Goal: Transaction & Acquisition: Obtain resource

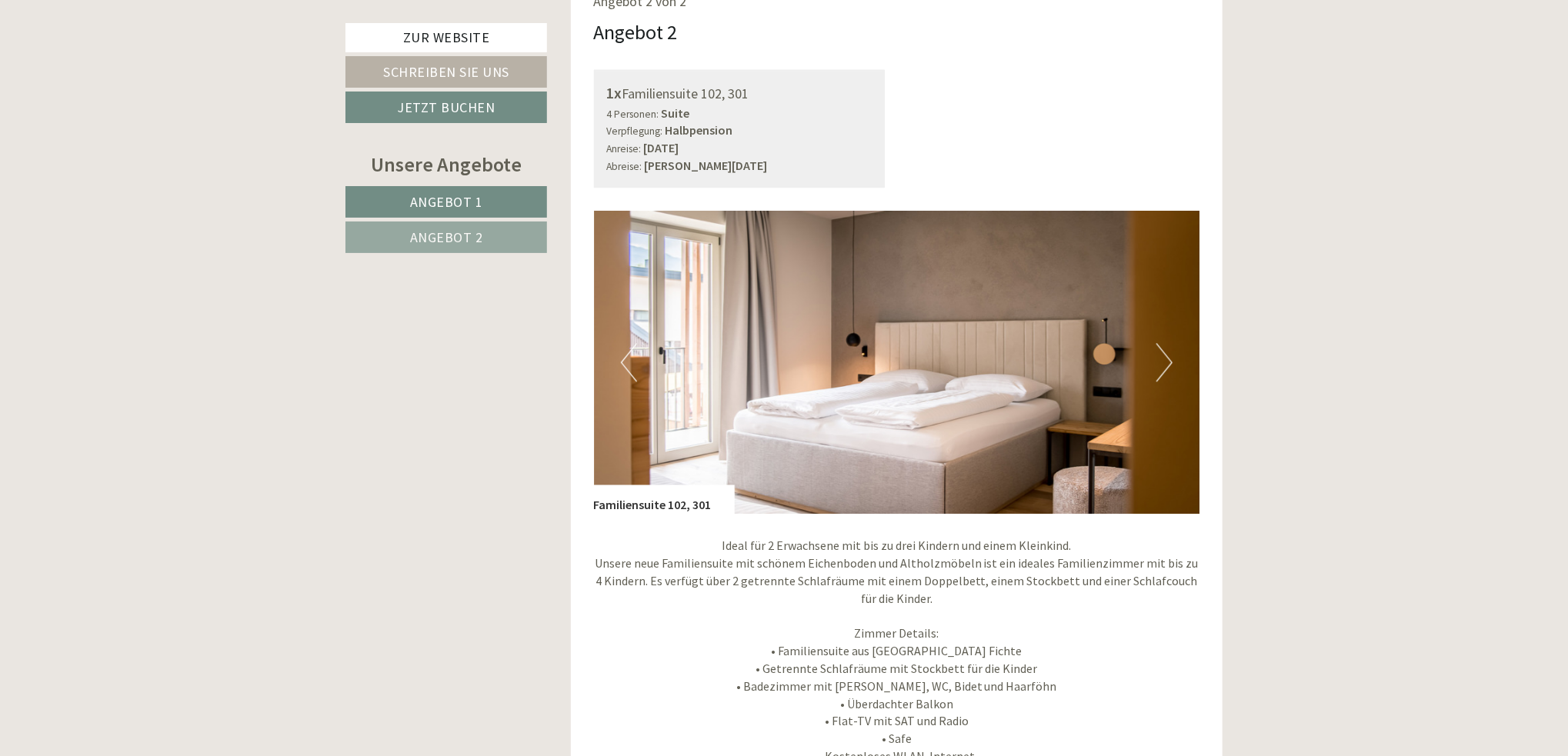
scroll to position [2153, 0]
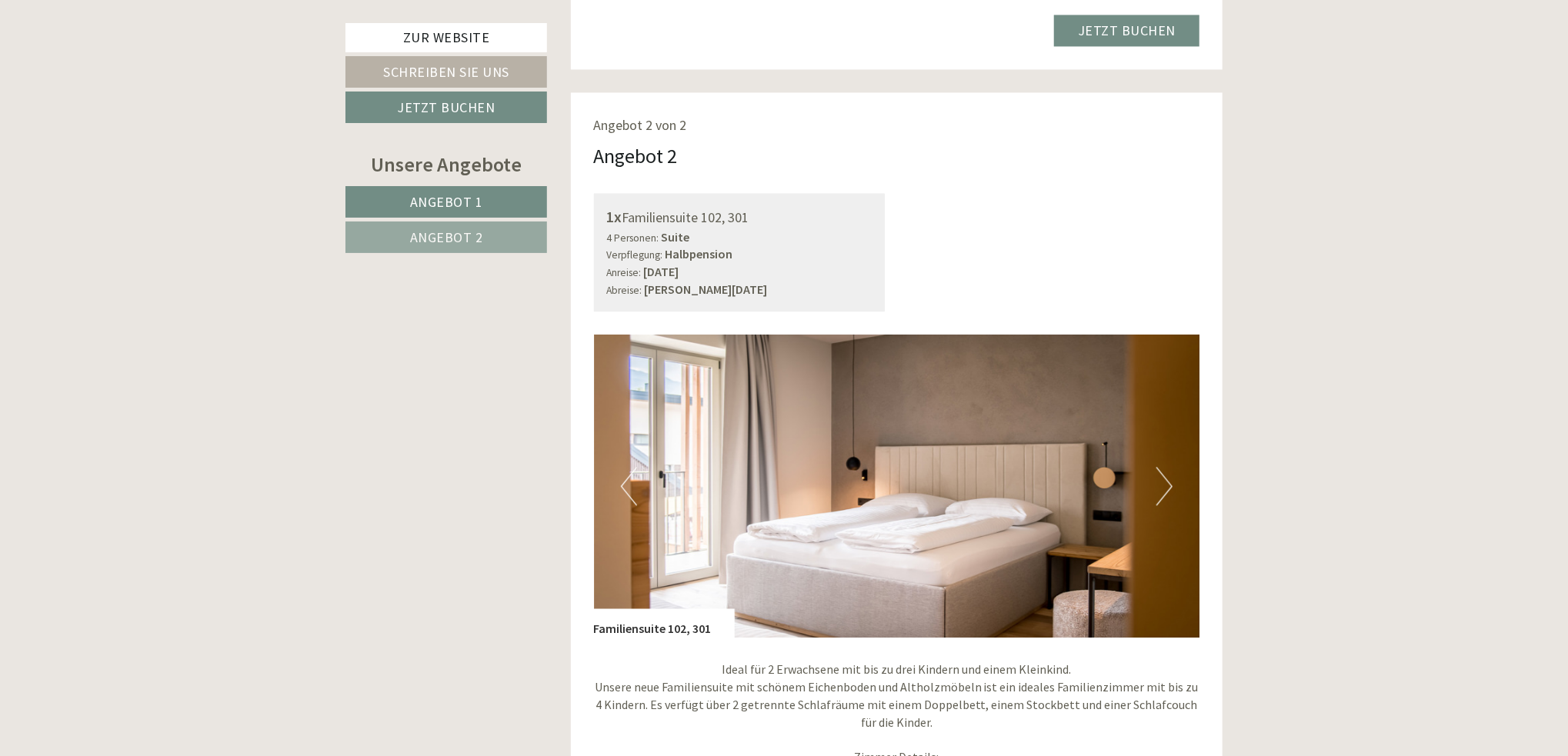
click at [440, 222] on link "Angebot 2" at bounding box center [446, 237] width 202 height 31
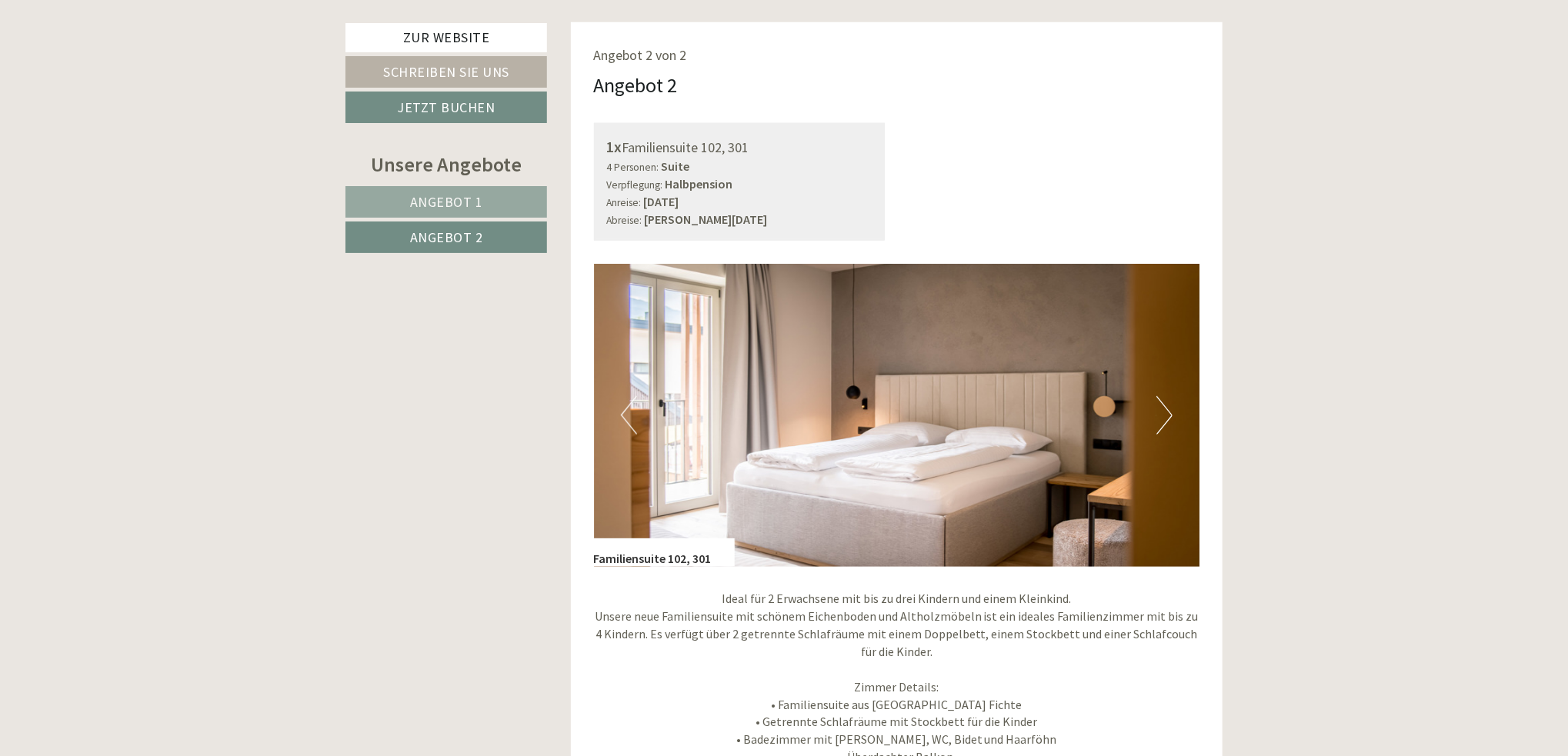
click at [591, 32] on div "Angebot 2 von 2 Angebot 2 1x Familiensuite 102, 301 4 Personen: Suite Verpflegu…" at bounding box center [897, 601] width 652 height 1157
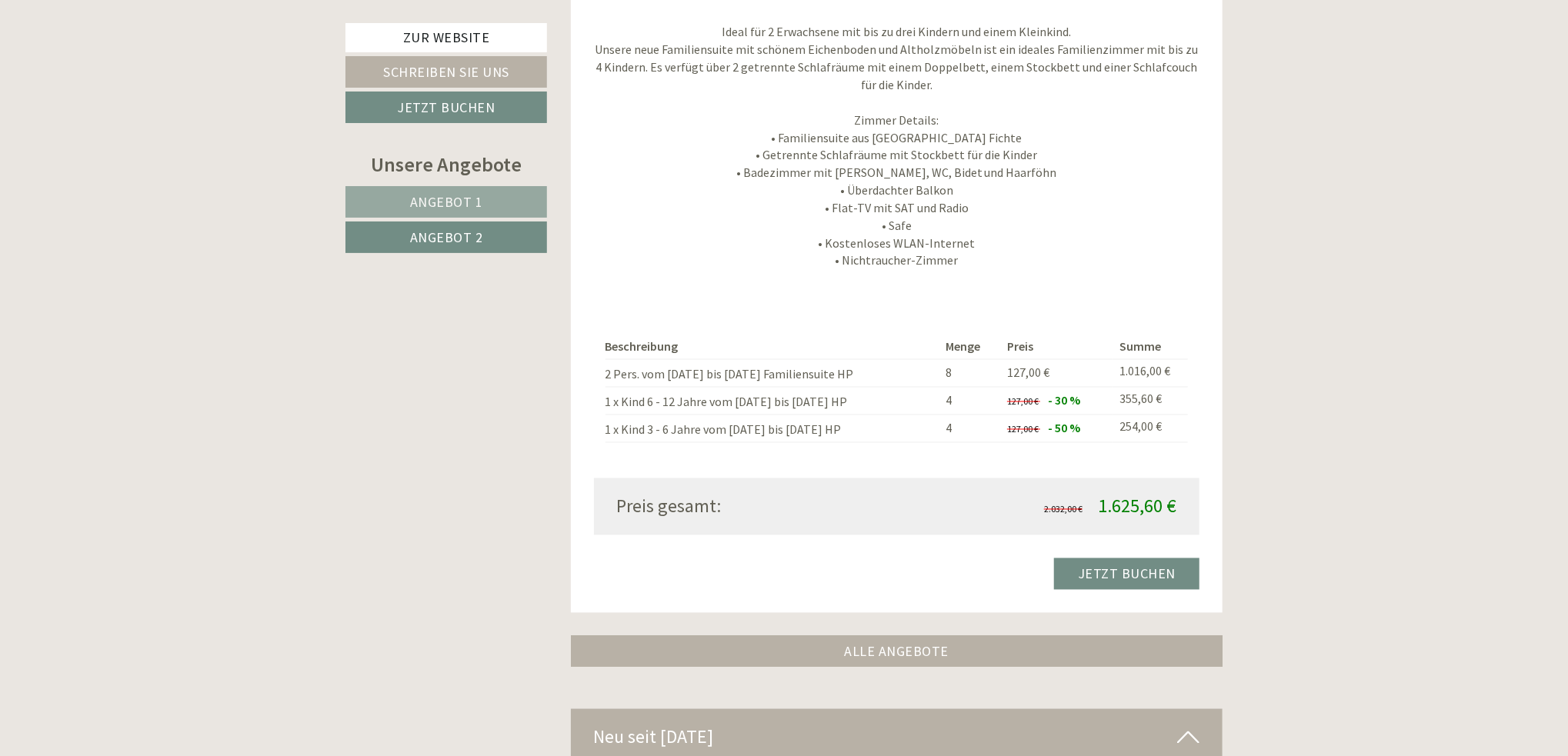
scroll to position [1680, 0]
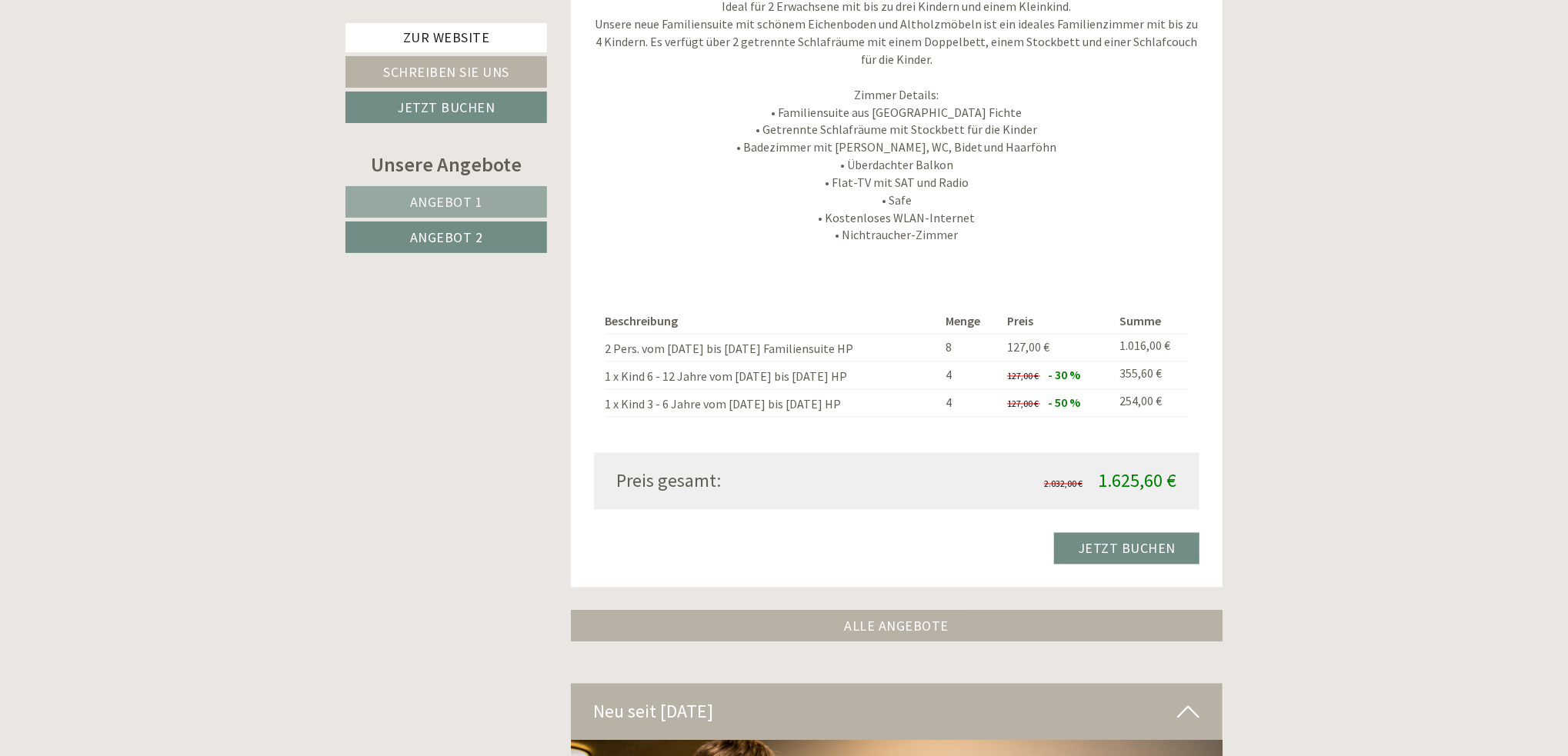
drag, startPoint x: 594, startPoint y: 30, endPoint x: 1167, endPoint y: 495, distance: 737.9
click at [1167, 495] on div "Angebot 2 von 2 Angebot 2 1x Familiensuite 102, 301 4 Personen: Suite Verpflegu…" at bounding box center [897, 8] width 652 height 1157
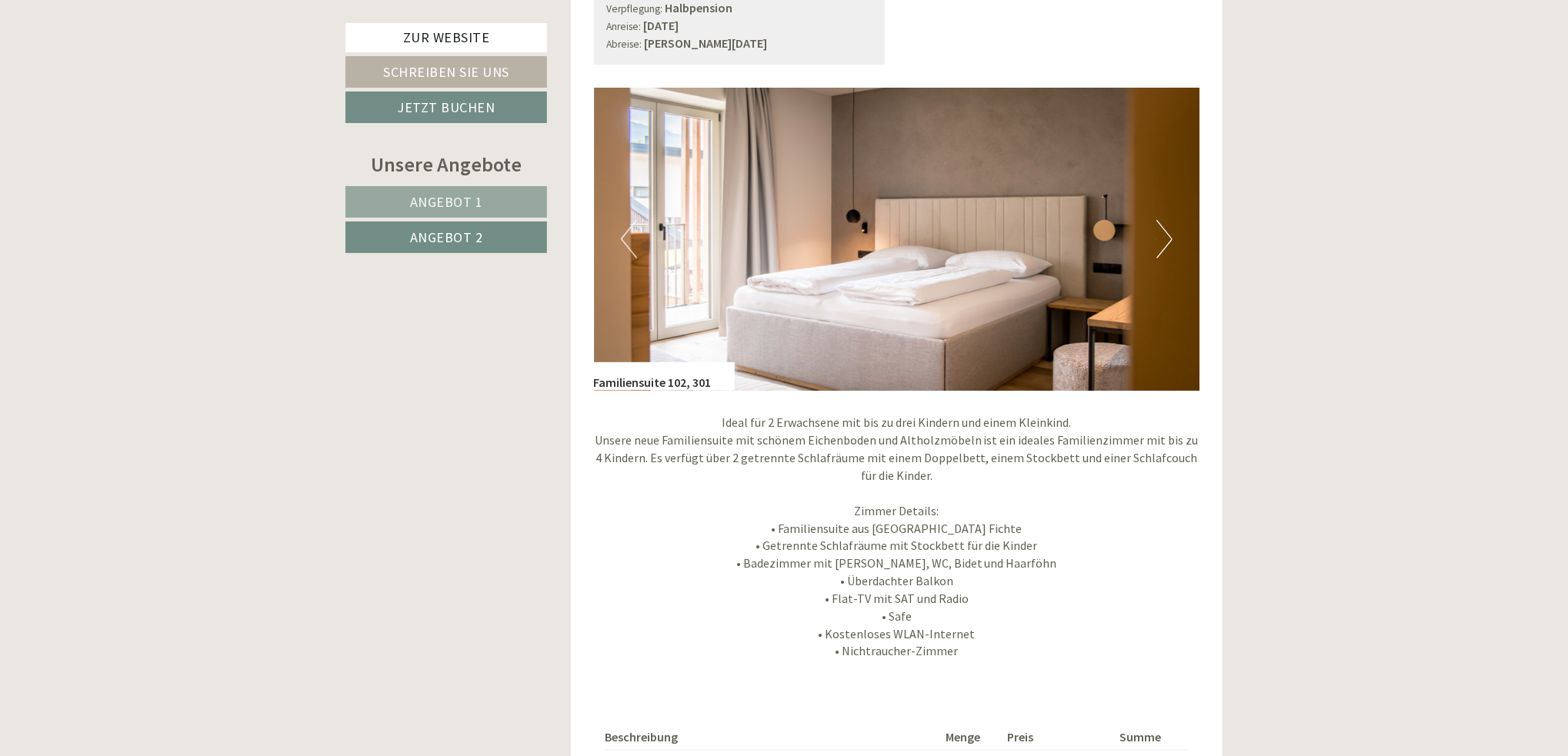
scroll to position [1142, 0]
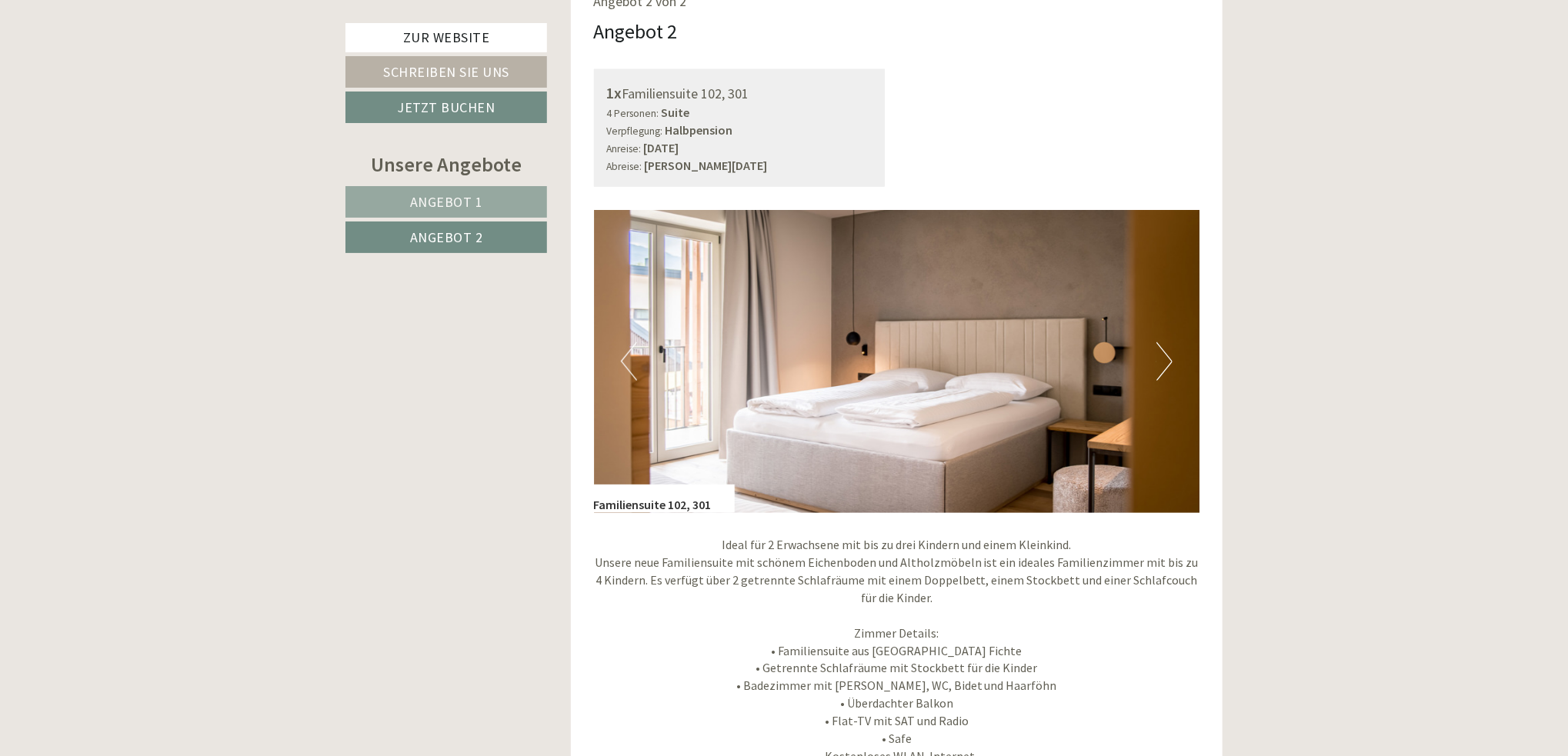
click at [1174, 636] on p "Ideal für 2 Erwachsene mit bis zu drei Kindern und einem Kleinkind. Unsere neue…" at bounding box center [897, 658] width 607 height 246
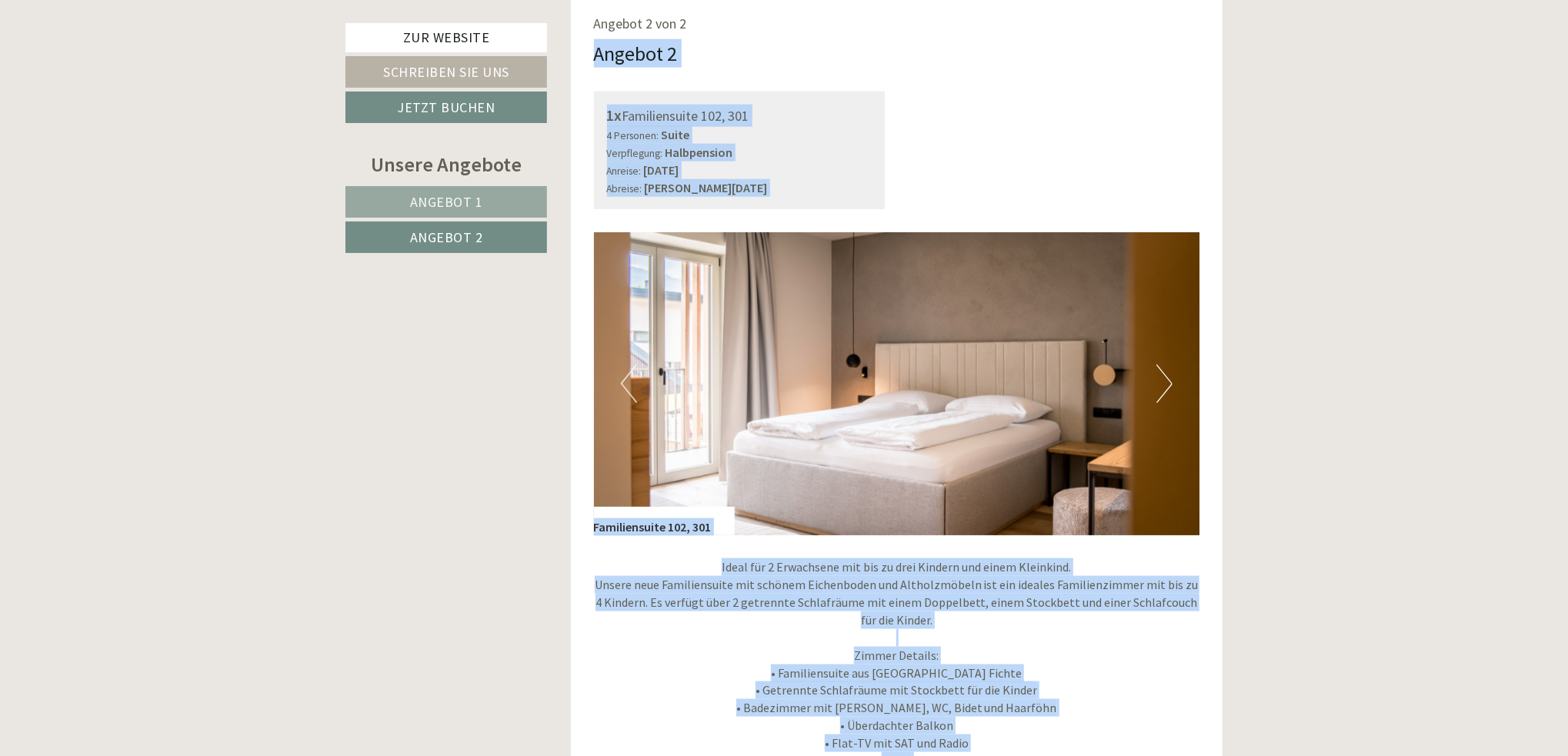
scroll to position [1075, 0]
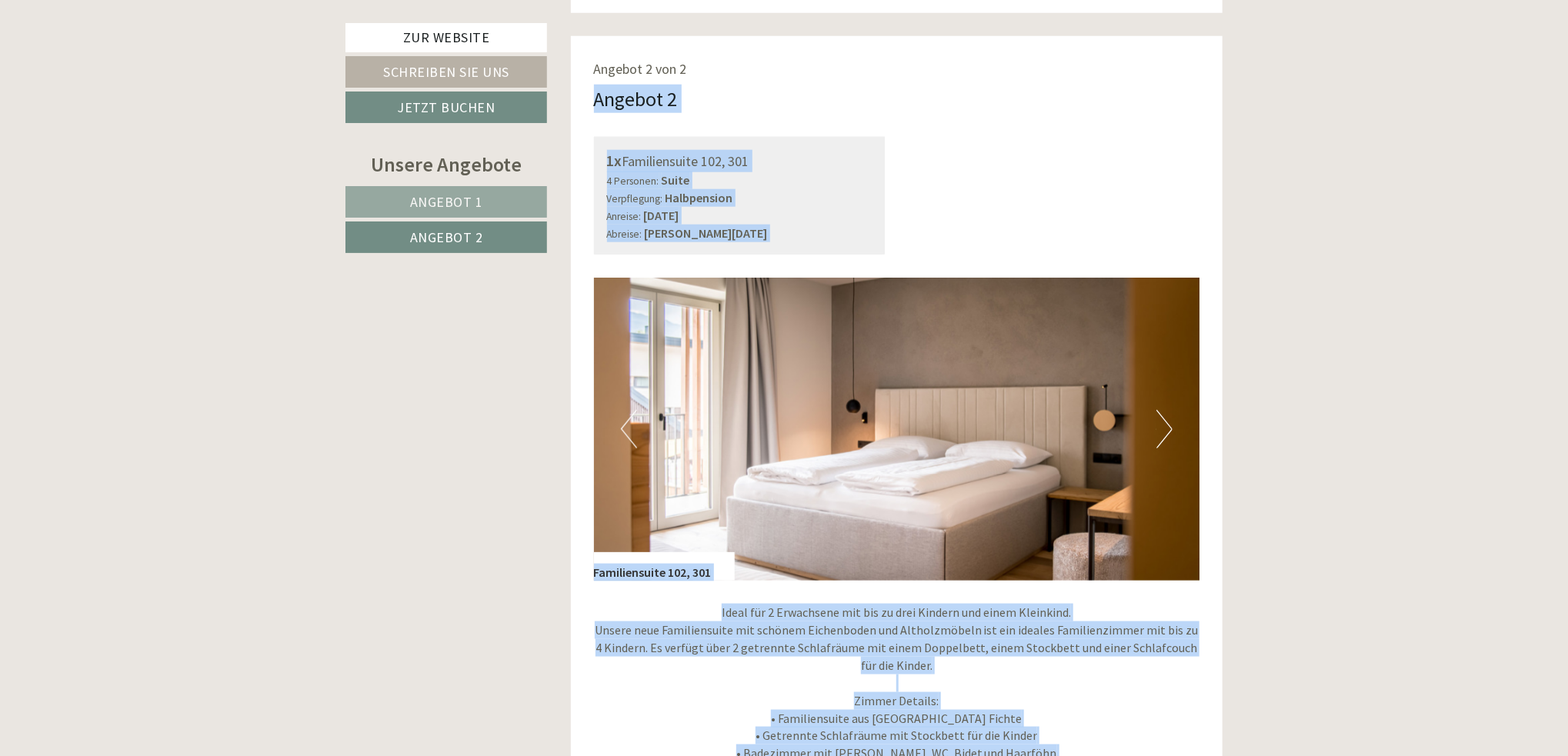
drag, startPoint x: 1210, startPoint y: 560, endPoint x: 595, endPoint y: 50, distance: 799.0
click at [595, 50] on div "Angebot 2 von 2 Angebot 2 1x Familiensuite 102, 301 4 Personen: Suite Verpflegu…" at bounding box center [897, 614] width 652 height 1157
copy div "Loremip 5 dol 2 Sitamet 2 8c Adipiscingeli 120, 436 3 Seddoeiu: Tempo Incididun…"
click at [456, 32] on link "Zur Website" at bounding box center [446, 38] width 202 height 29
